Goal: Task Accomplishment & Management: Complete application form

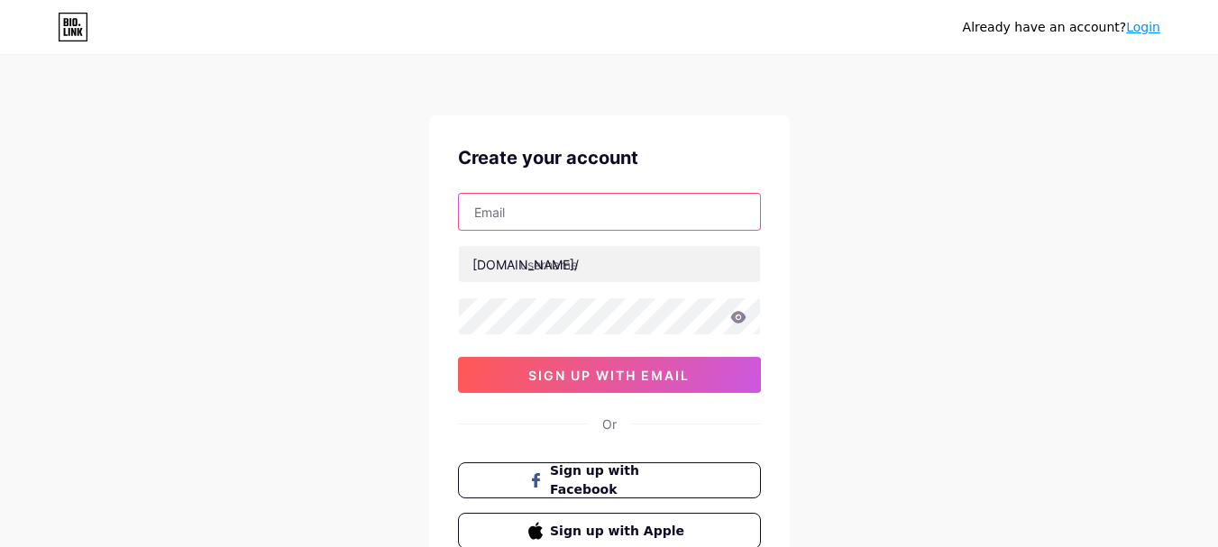
click at [611, 200] on input "text" at bounding box center [609, 212] width 301 height 36
paste input "[EMAIL_ADDRESS][DOMAIN_NAME]"
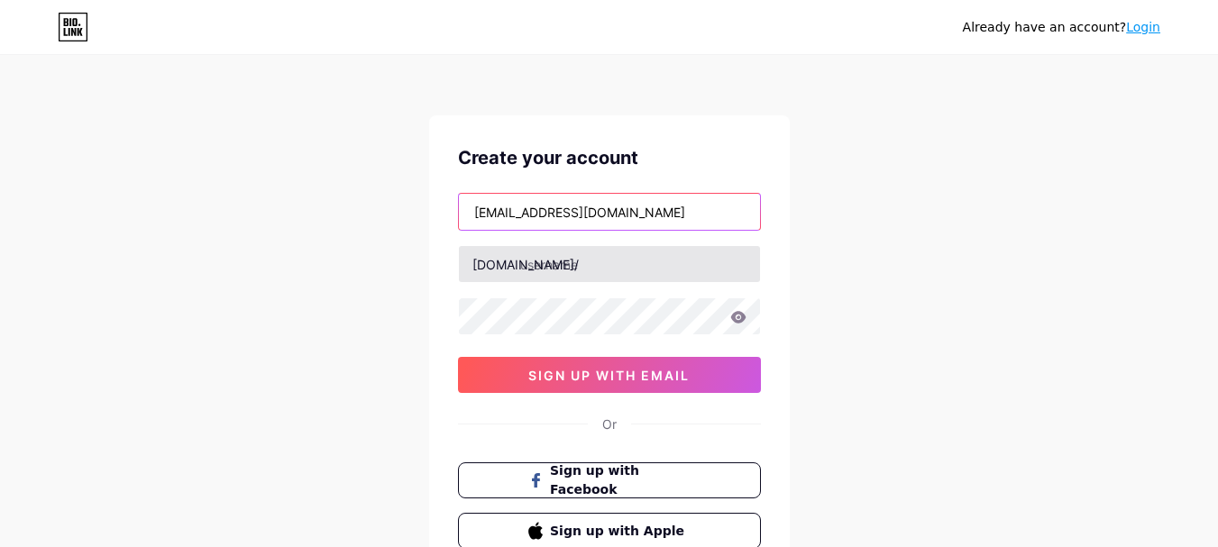
type input "[EMAIL_ADDRESS][DOMAIN_NAME]"
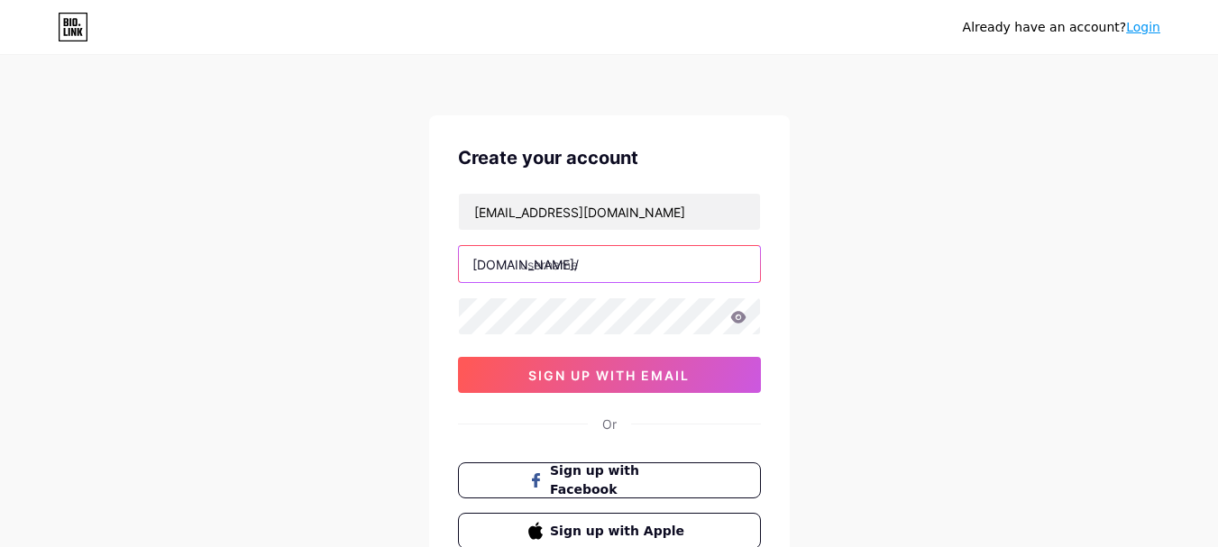
click at [573, 257] on input "text" at bounding box center [609, 264] width 301 height 36
type input "yourname112"
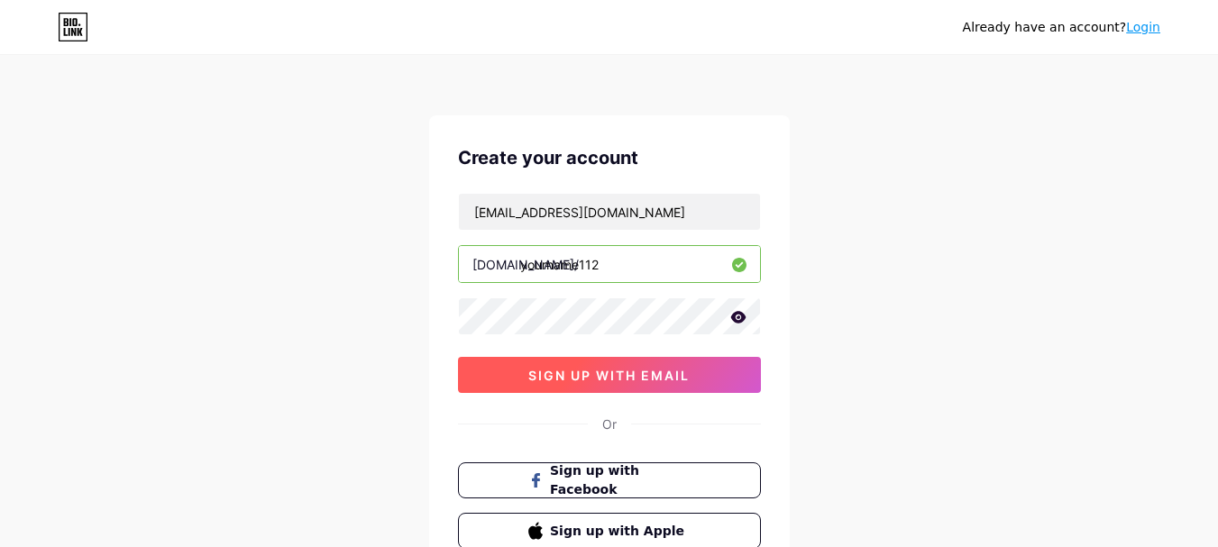
click at [628, 384] on button "sign up with email" at bounding box center [609, 375] width 303 height 36
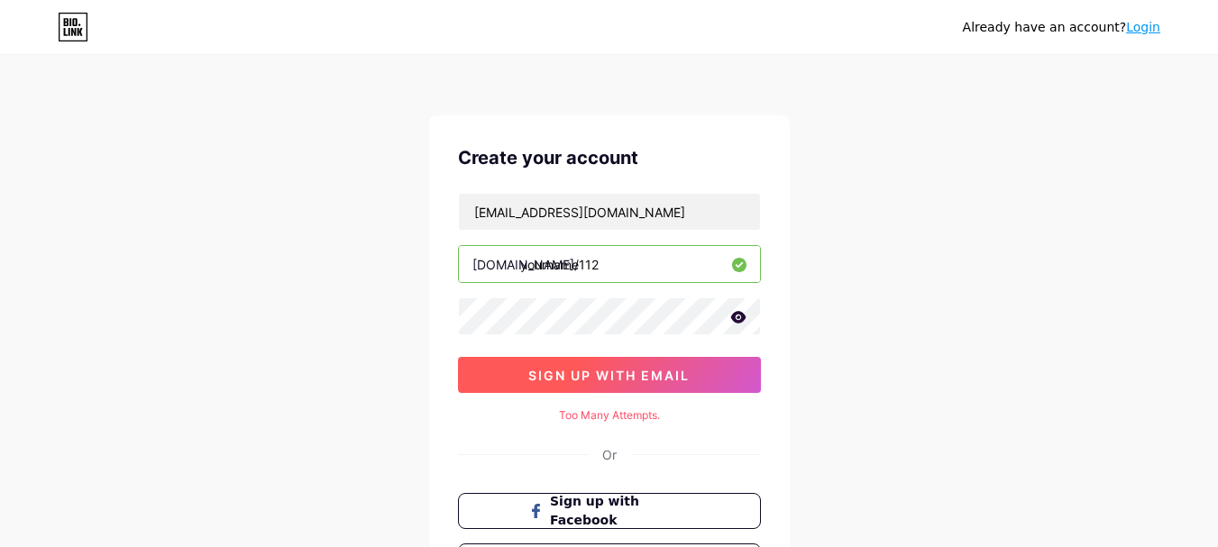
click at [634, 371] on span "sign up with email" at bounding box center [608, 375] width 161 height 15
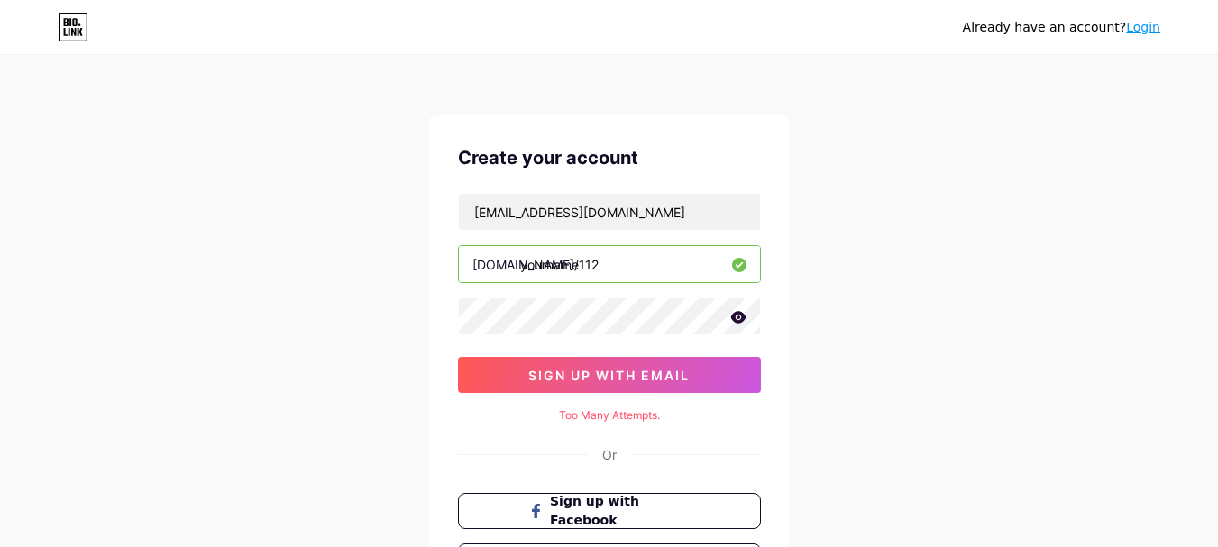
click at [740, 317] on icon at bounding box center [738, 317] width 16 height 13
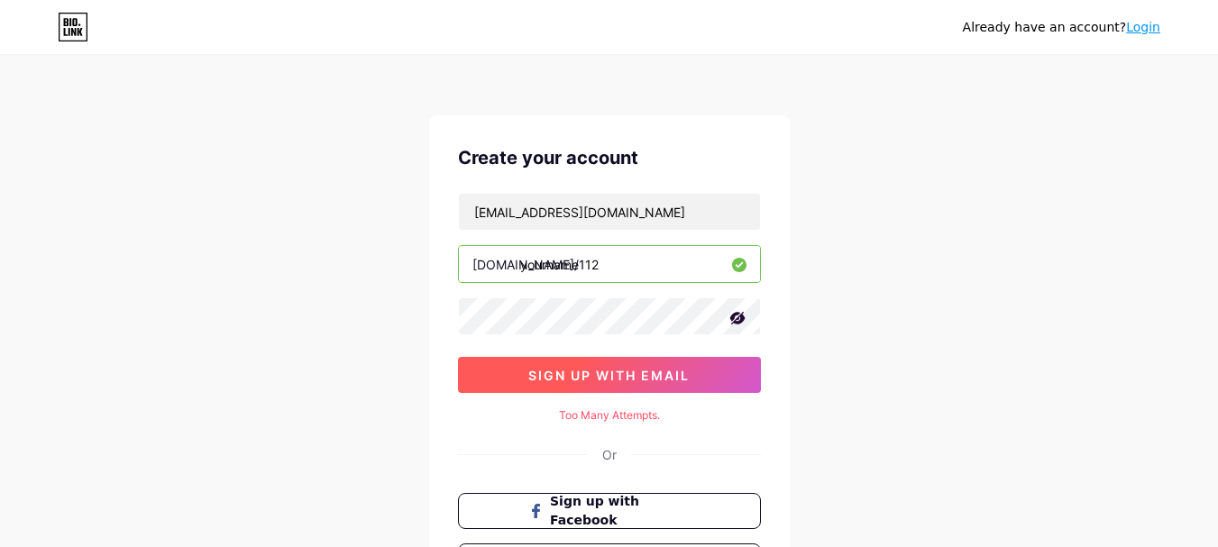
click at [710, 363] on button "sign up with email" at bounding box center [609, 375] width 303 height 36
click at [666, 363] on button "sign up with email" at bounding box center [609, 375] width 303 height 36
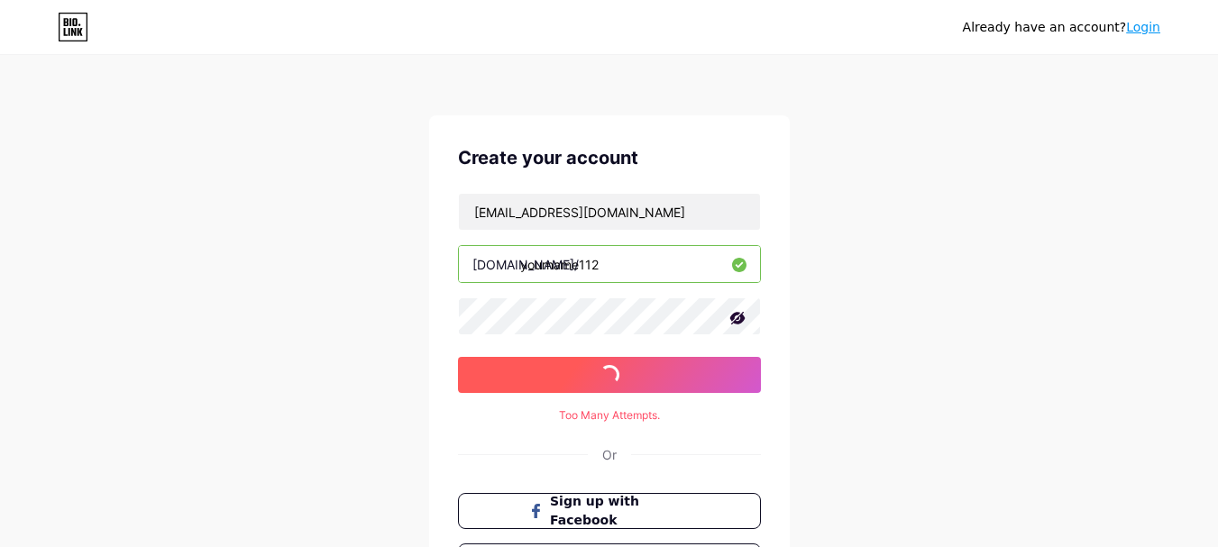
click at [666, 363] on button "sign up with email" at bounding box center [609, 375] width 303 height 36
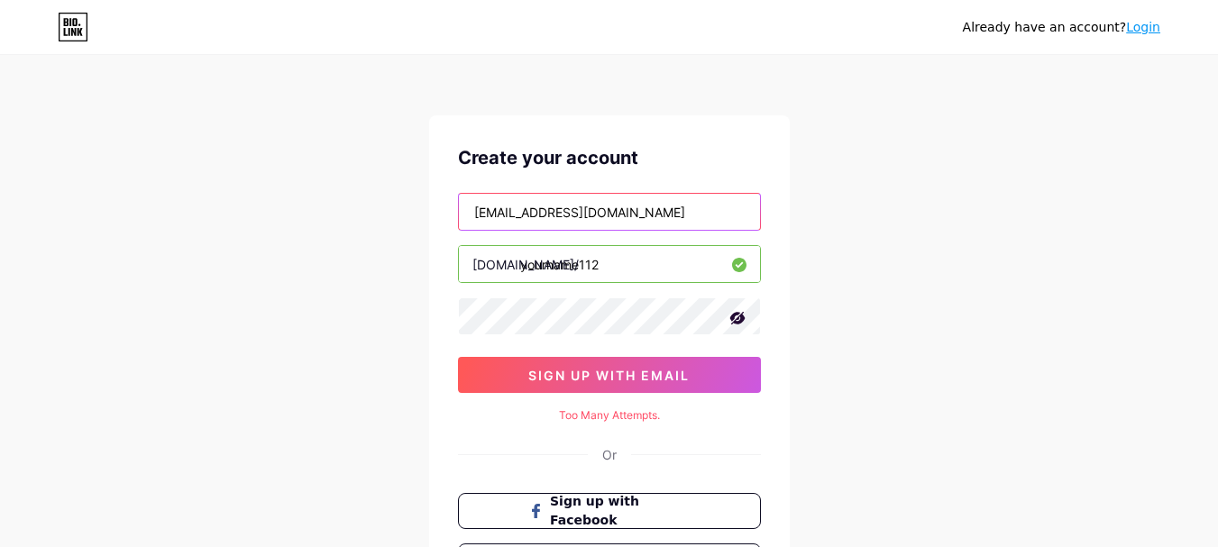
click at [551, 209] on input "[EMAIL_ADDRESS][DOMAIN_NAME]" at bounding box center [609, 212] width 301 height 36
paste input "[EMAIL_ADDRESS]"
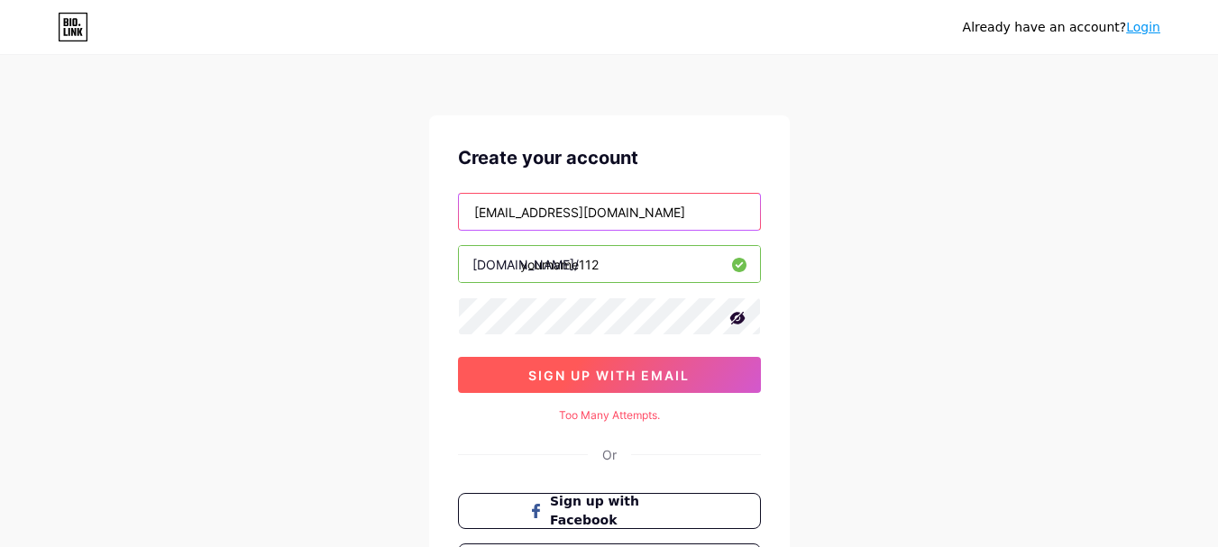
type input "[EMAIL_ADDRESS][DOMAIN_NAME]"
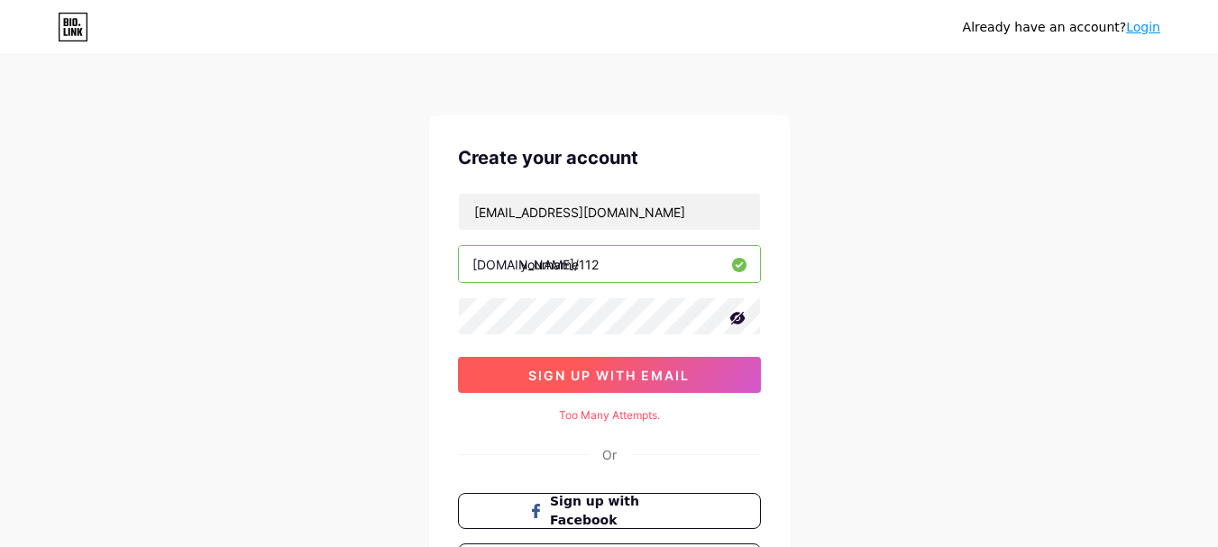
click at [557, 375] on span "sign up with email" at bounding box center [608, 375] width 161 height 15
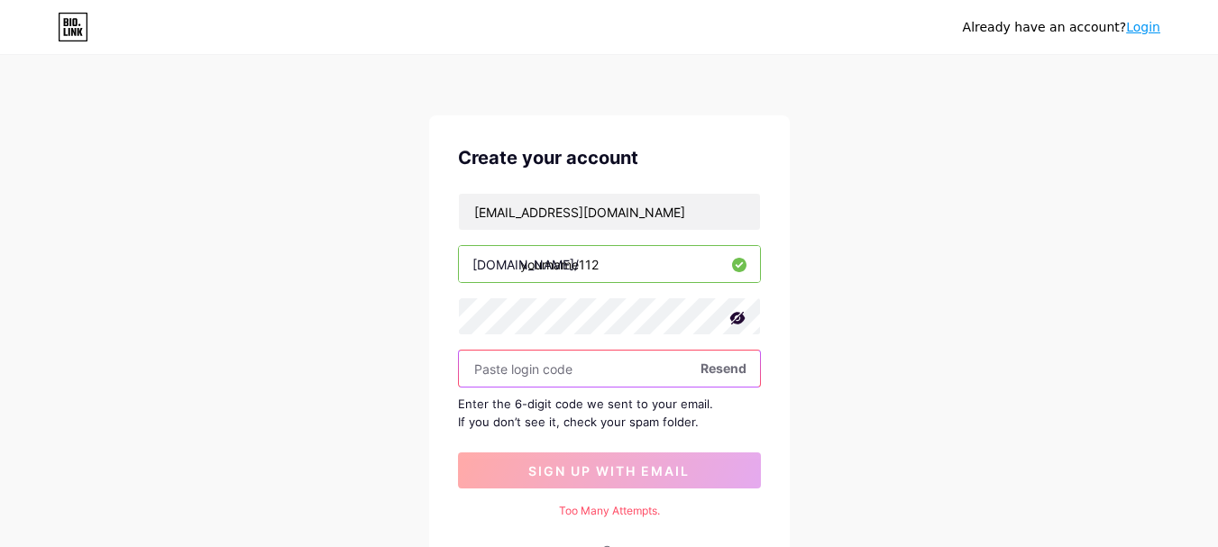
paste input "158651"
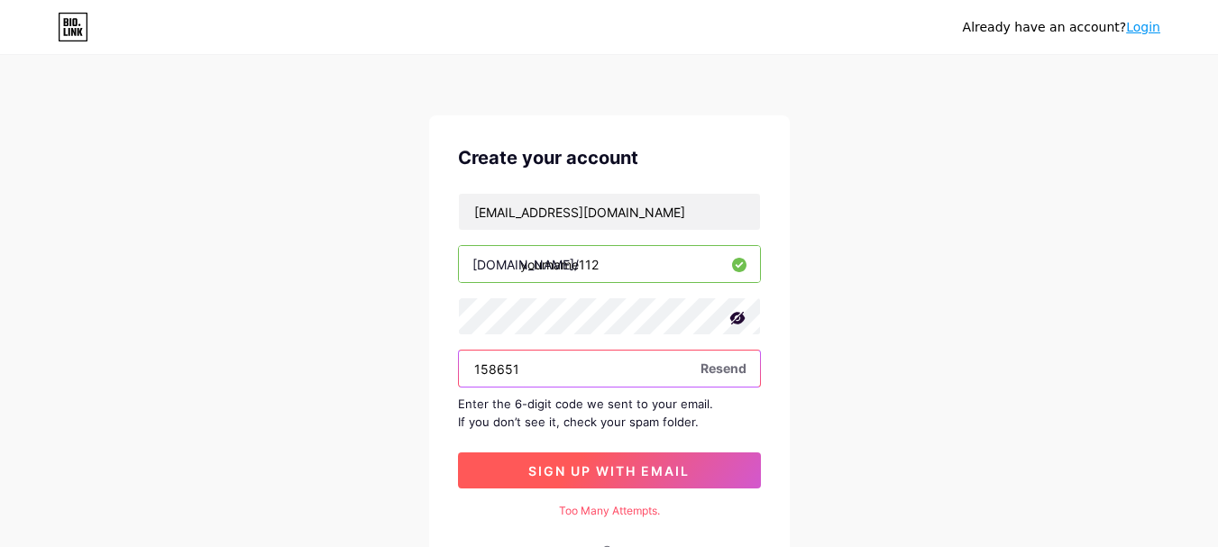
type input "158651"
click at [590, 464] on span "sign up with email" at bounding box center [608, 471] width 161 height 15
click at [592, 466] on span "sign up with email" at bounding box center [608, 471] width 161 height 15
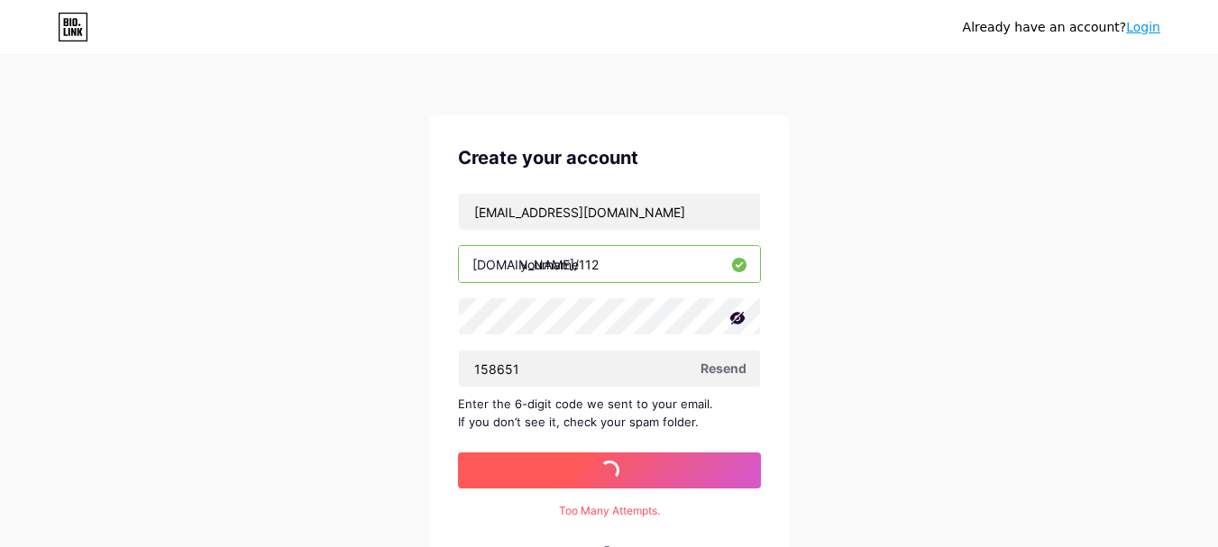
click at [592, 466] on span "sign up with email" at bounding box center [608, 471] width 161 height 15
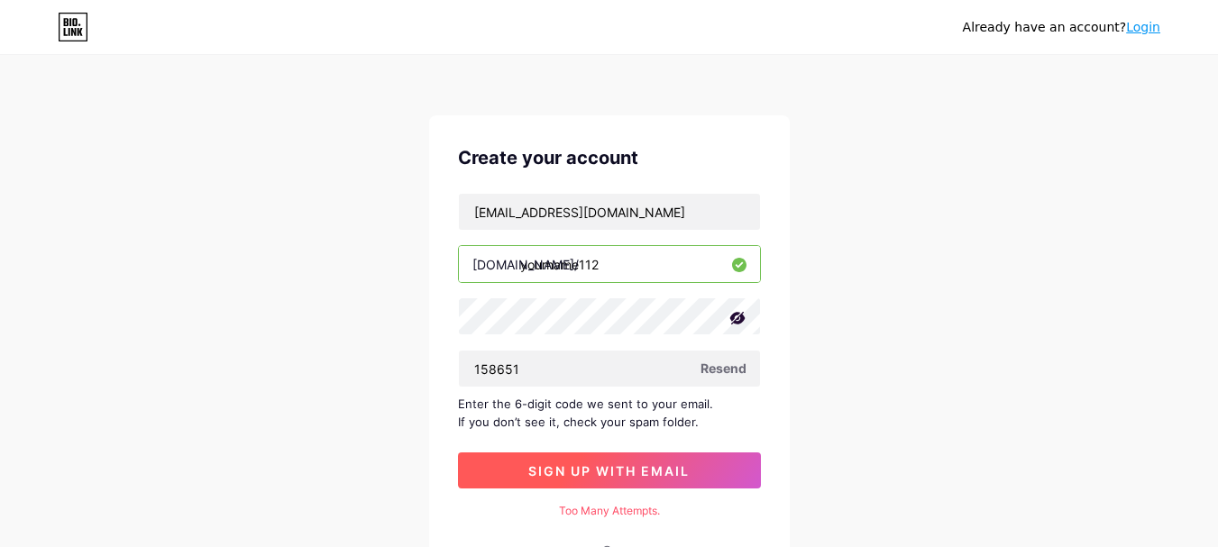
click at [592, 466] on span "sign up with email" at bounding box center [608, 471] width 161 height 15
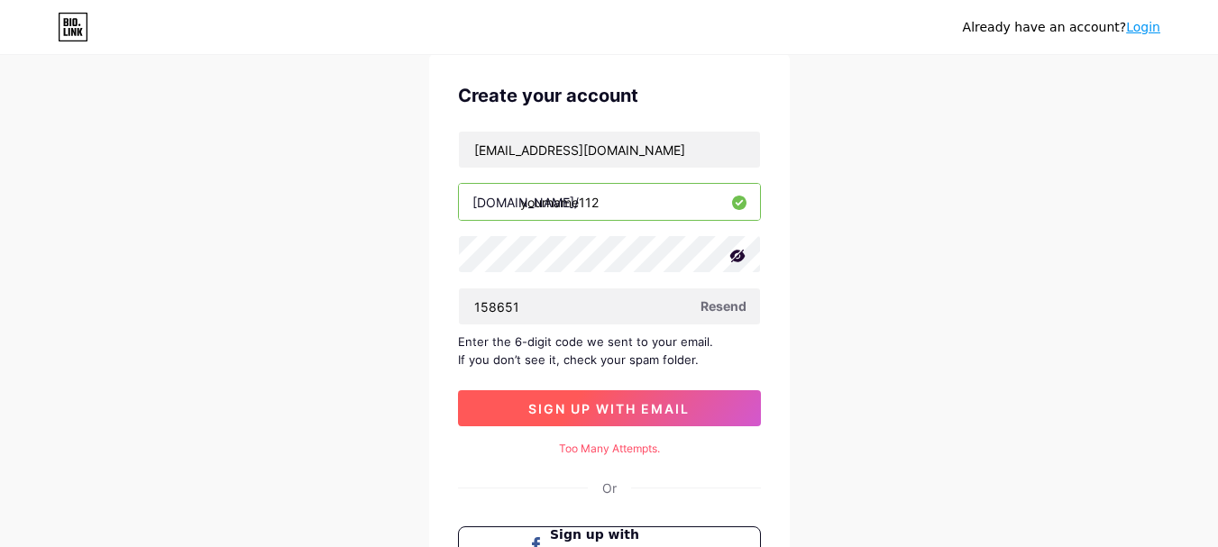
scroll to position [90, 0]
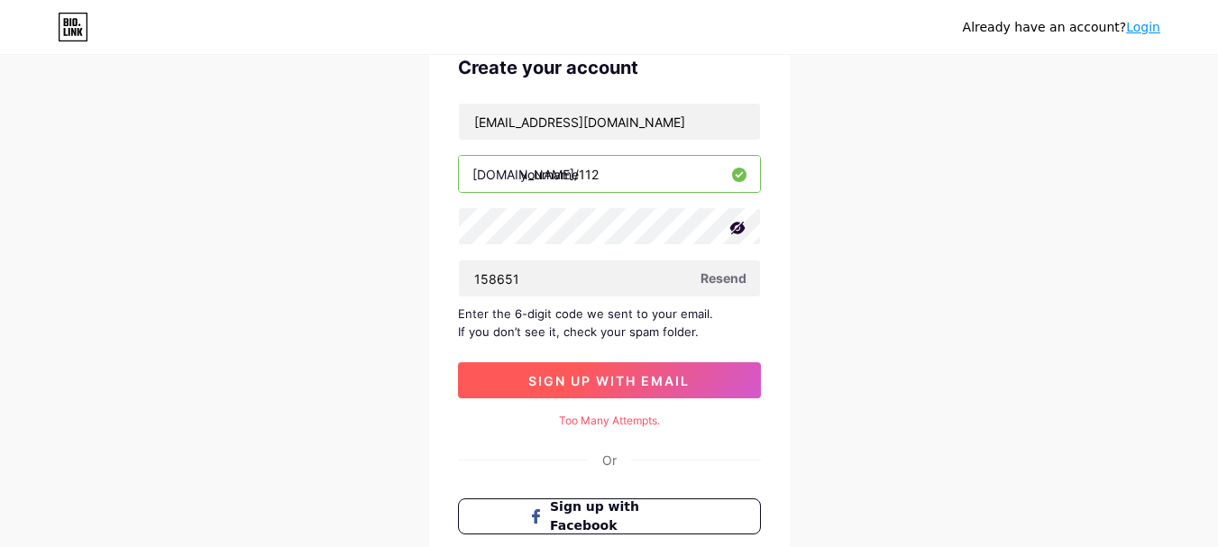
click at [604, 389] on button "sign up with email" at bounding box center [609, 381] width 303 height 36
click at [604, 389] on span at bounding box center [610, 381] width 20 height 20
click at [604, 389] on span at bounding box center [609, 380] width 25 height 25
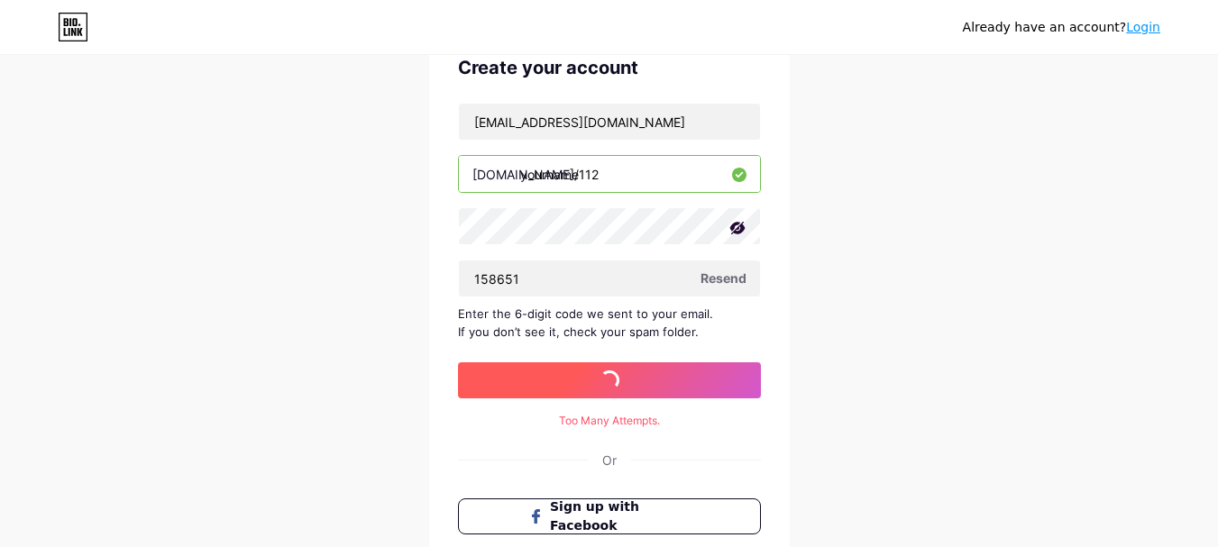
click at [604, 389] on button "sign up with email" at bounding box center [609, 381] width 303 height 36
click at [604, 389] on span at bounding box center [609, 381] width 20 height 20
click at [604, 389] on button "sign up with email" at bounding box center [609, 381] width 303 height 36
click at [604, 389] on span at bounding box center [609, 380] width 25 height 25
click at [604, 389] on button "sign up with email" at bounding box center [609, 381] width 303 height 36
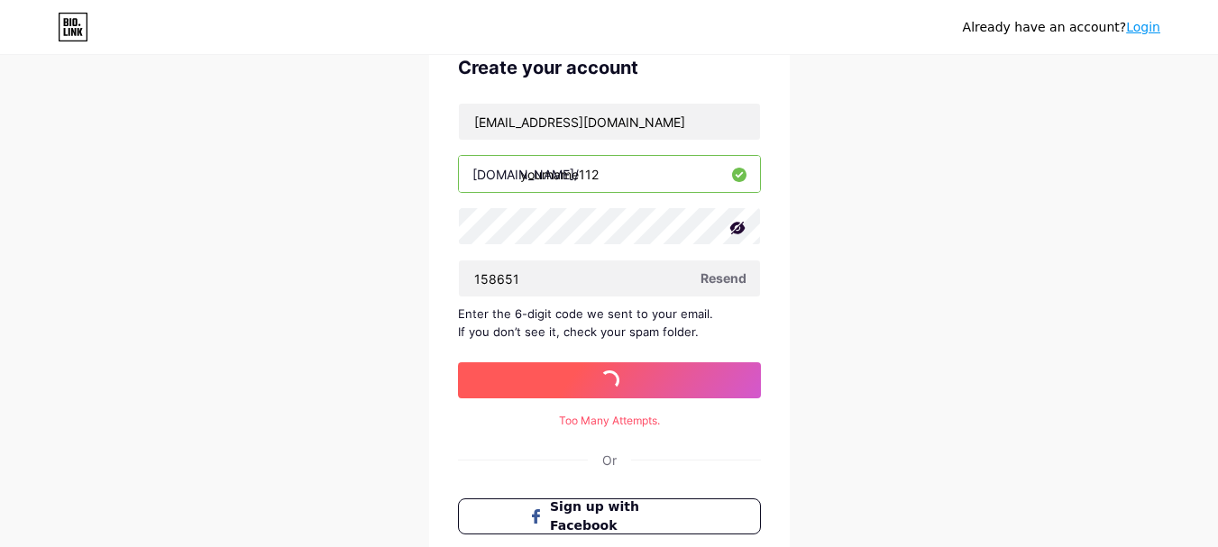
click at [604, 389] on span at bounding box center [608, 380] width 23 height 23
click at [604, 389] on button "sign up with email" at bounding box center [609, 381] width 303 height 36
click at [604, 389] on span at bounding box center [609, 380] width 28 height 28
click at [604, 389] on button "sign up with email" at bounding box center [609, 381] width 303 height 36
click at [604, 389] on span at bounding box center [609, 380] width 28 height 28
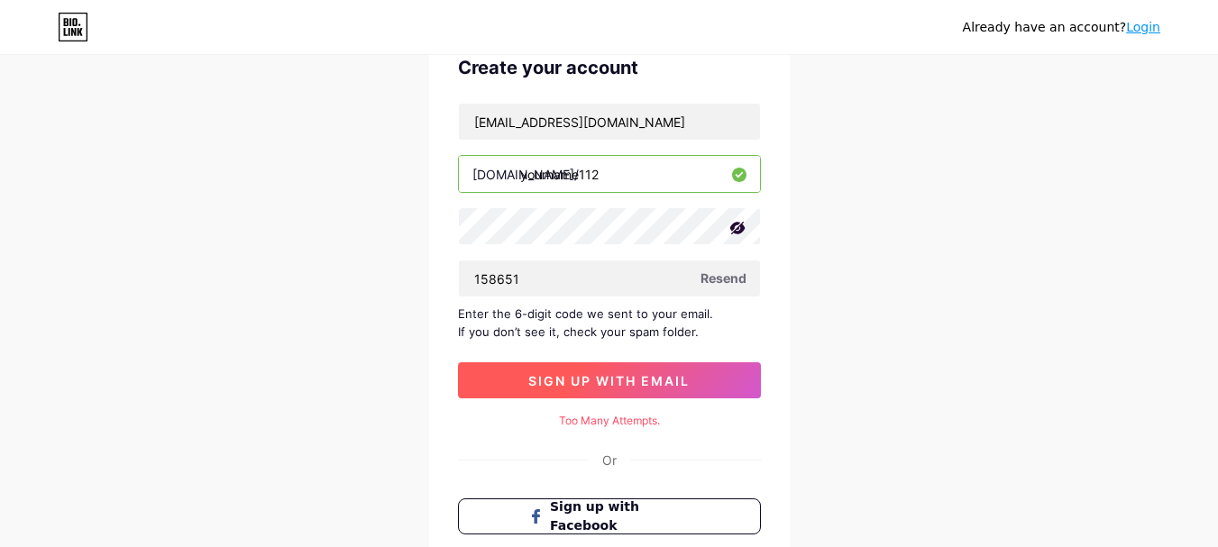
click at [604, 389] on button "sign up with email" at bounding box center [609, 381] width 303 height 36
click at [0, 0] on span at bounding box center [0, 0] width 0 height 0
click at [604, 389] on span at bounding box center [608, 380] width 27 height 27
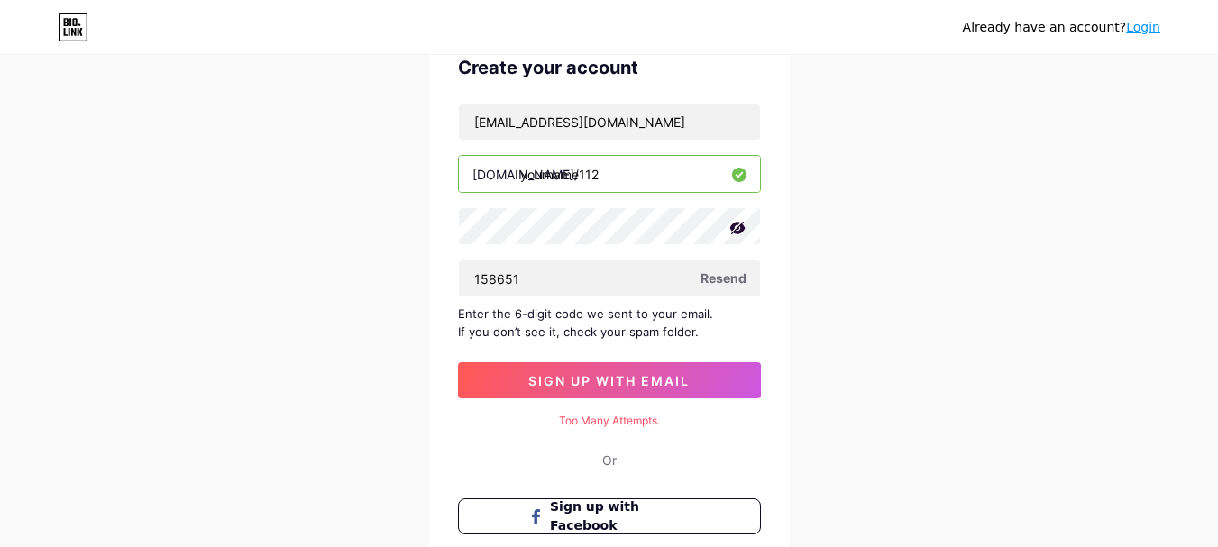
click at [734, 273] on span "Resend" at bounding box center [724, 278] width 46 height 19
click at [515, 275] on input "158651" at bounding box center [609, 279] width 301 height 36
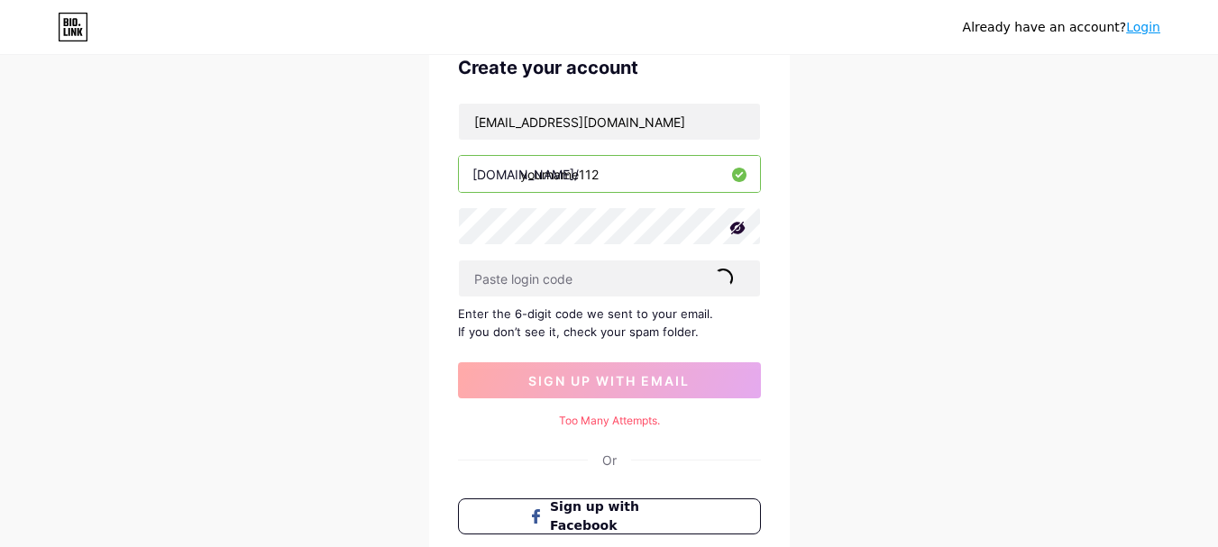
click at [521, 255] on div "[EMAIL_ADDRESS][DOMAIN_NAME] [DOMAIN_NAME]/ yourname112 Resend Enter the 6-digi…" at bounding box center [609, 251] width 303 height 296
click at [566, 153] on div "[EMAIL_ADDRESS][DOMAIN_NAME] [DOMAIN_NAME]/ yourname112 Resend Enter the 6-digi…" at bounding box center [609, 251] width 303 height 296
click at [557, 179] on input "yourname112" at bounding box center [609, 174] width 301 height 36
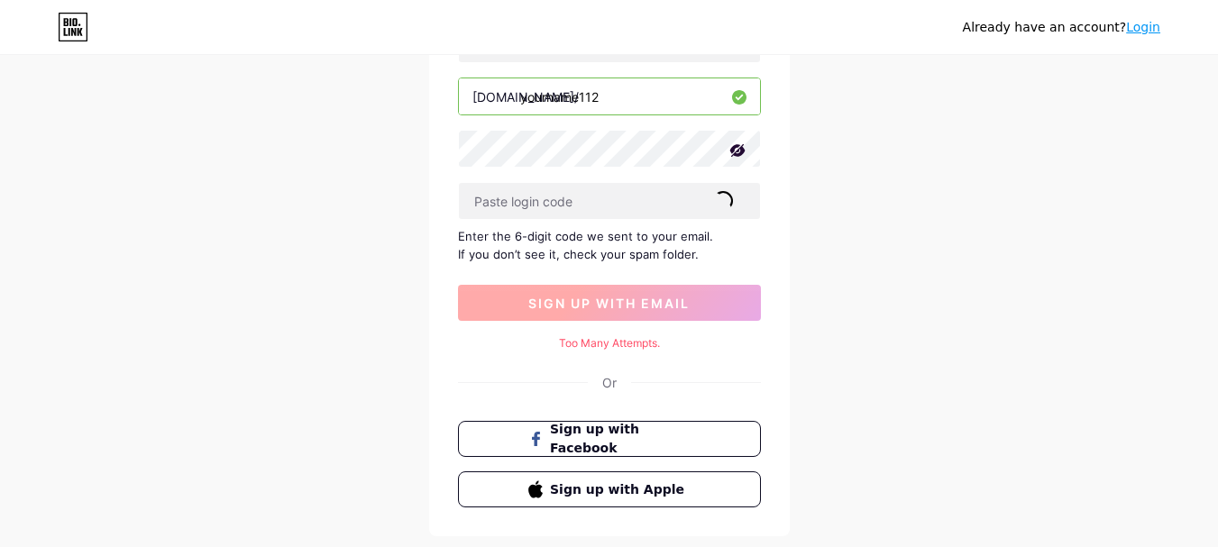
scroll to position [269, 0]
